Goal: Navigation & Orientation: Find specific page/section

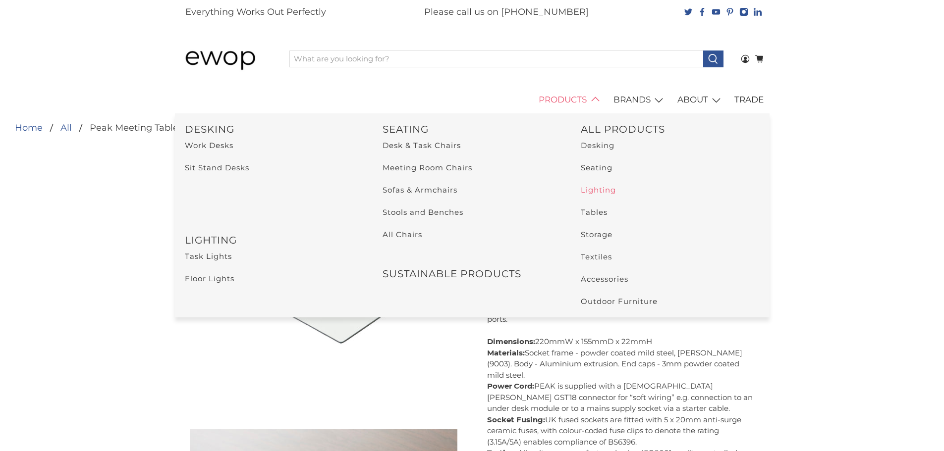
click at [602, 190] on link "Lighting" at bounding box center [598, 189] width 35 height 9
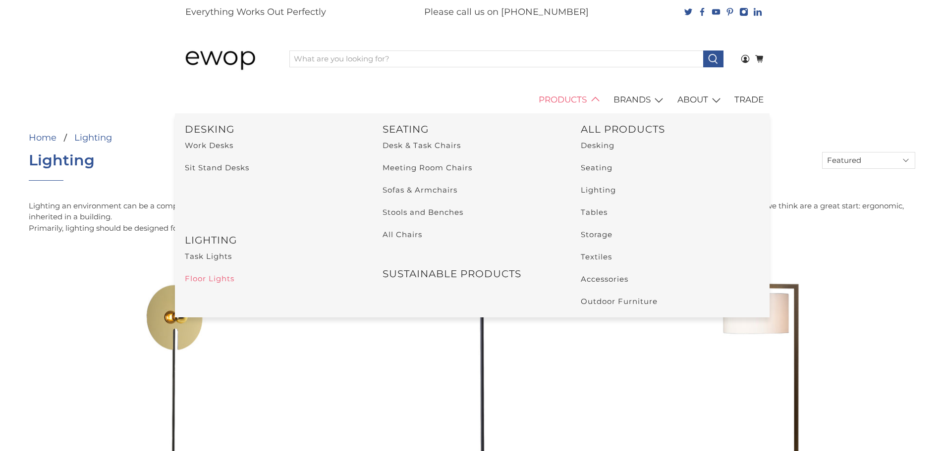
click at [198, 280] on link "Floor Lights" at bounding box center [210, 278] width 50 height 9
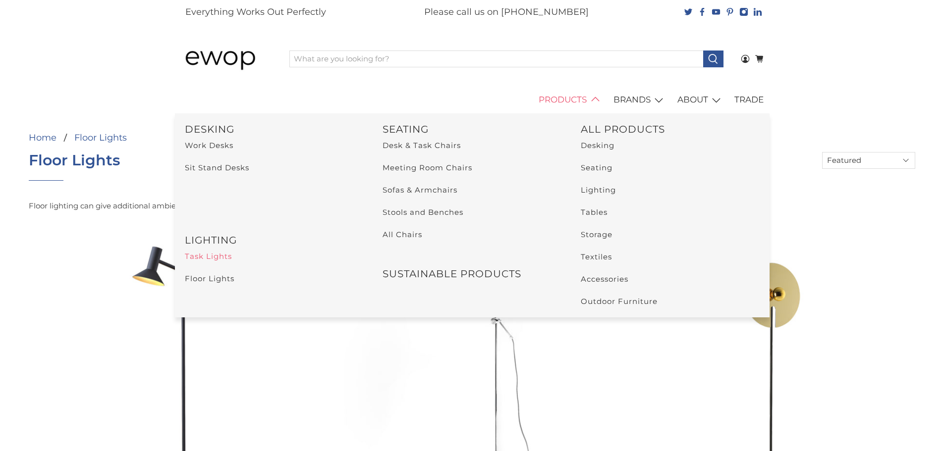
click at [202, 258] on link "Task Lights" at bounding box center [208, 256] width 47 height 9
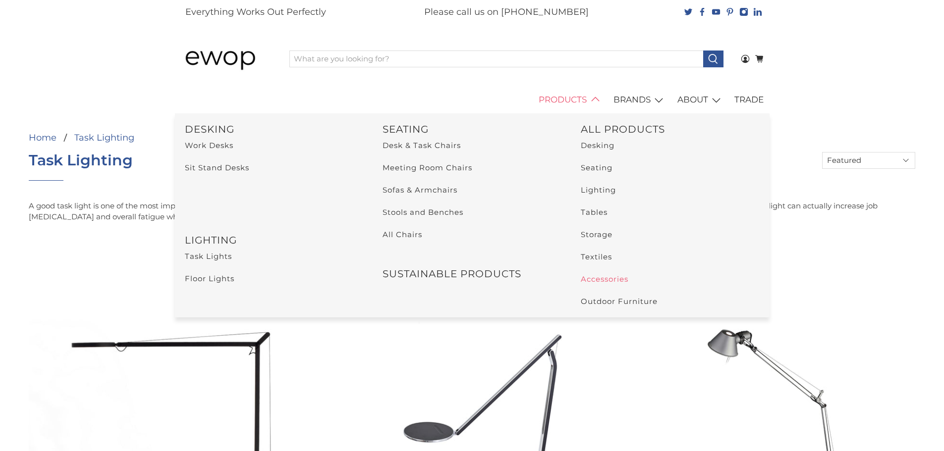
click at [598, 283] on link "Accessories" at bounding box center [605, 279] width 48 height 9
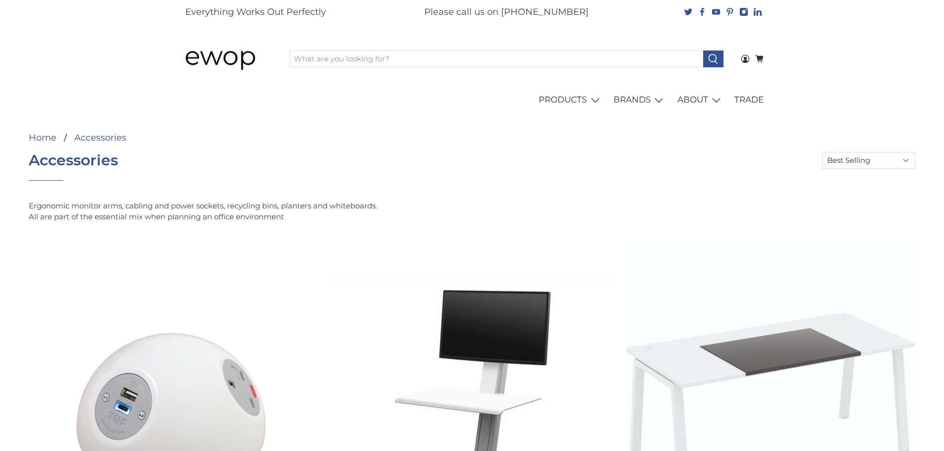
select select "best-selling"
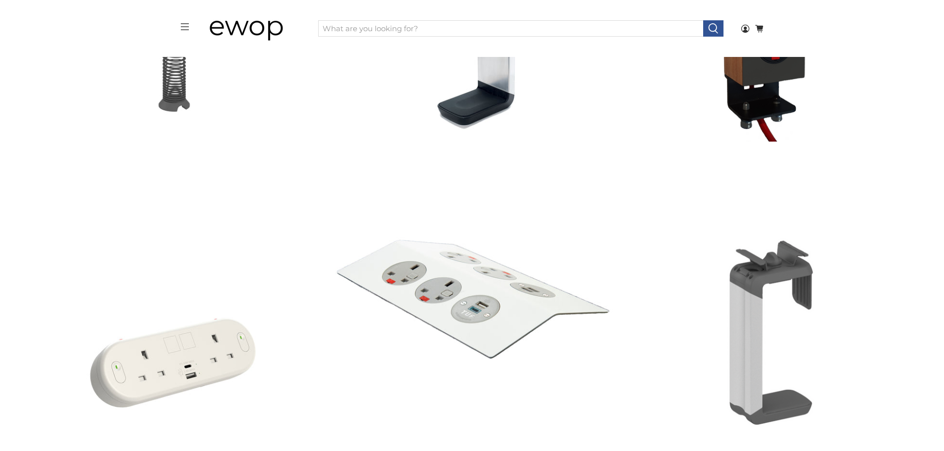
scroll to position [745, 0]
